Goal: Task Accomplishment & Management: Manage account settings

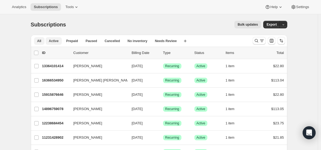
click at [54, 40] on span "Active" at bounding box center [54, 41] width 10 height 4
click at [257, 40] on icon "Search and filter results" at bounding box center [256, 40] width 5 height 5
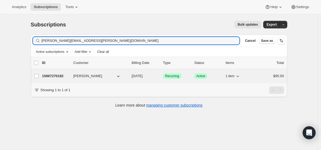
type input "[PERSON_NAME][EMAIL_ADDRESS][PERSON_NAME][DOMAIN_NAME]"
click at [65, 75] on p "15887270182" at bounding box center [55, 75] width 27 height 5
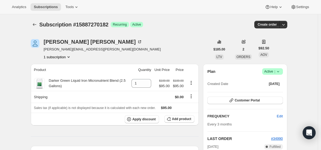
click at [281, 72] on icon at bounding box center [277, 71] width 5 height 5
click at [272, 90] on span "Cancel subscription" at bounding box center [272, 91] width 30 height 4
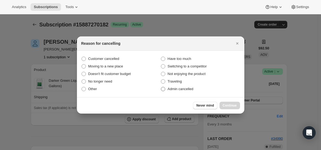
click at [163, 88] on span ":rc1:" at bounding box center [163, 89] width 4 height 4
click at [161, 87] on input "Admin cancelled" at bounding box center [161, 87] width 0 height 0
radio input "true"
click at [229, 104] on span "Continue" at bounding box center [230, 105] width 14 height 4
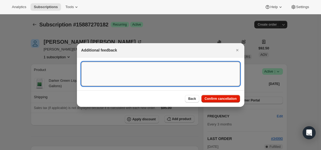
click at [119, 70] on textarea ":rc1:" at bounding box center [160, 74] width 159 height 24
type textarea "customer request"
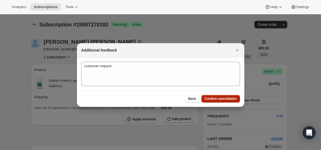
click at [220, 98] on span "Confirm cancellation" at bounding box center [220, 99] width 32 height 4
